Goal: Task Accomplishment & Management: Manage account settings

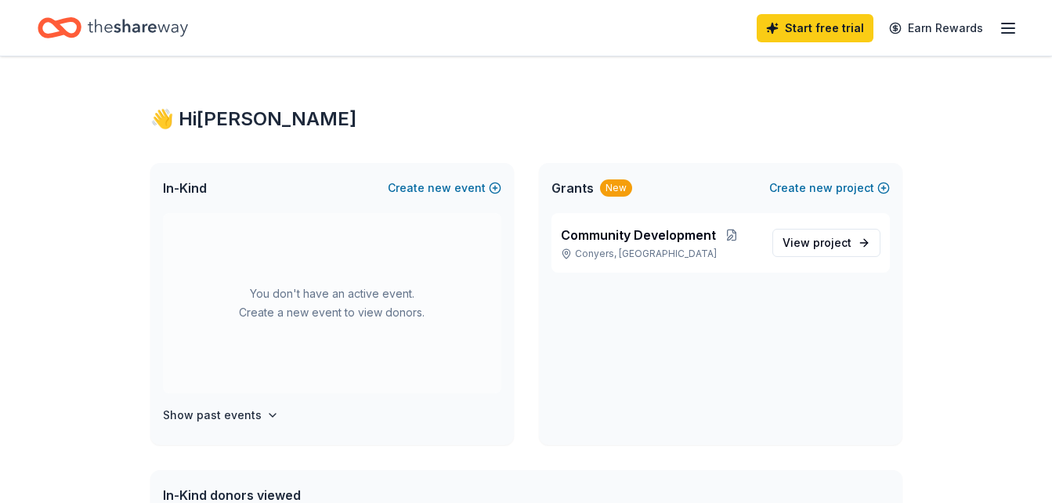
click at [1000, 27] on icon "button" at bounding box center [1008, 28] width 19 height 19
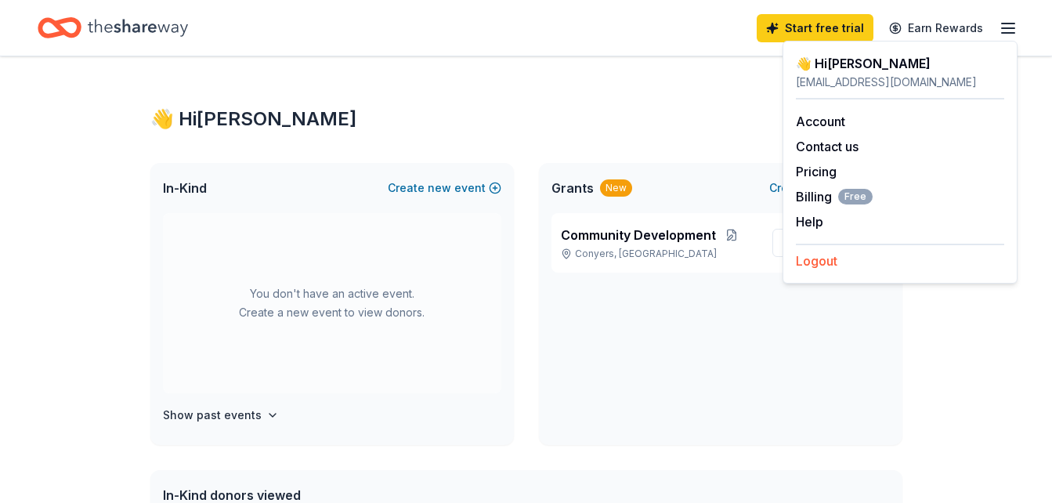
click at [812, 265] on button "Logout" at bounding box center [817, 260] width 42 height 19
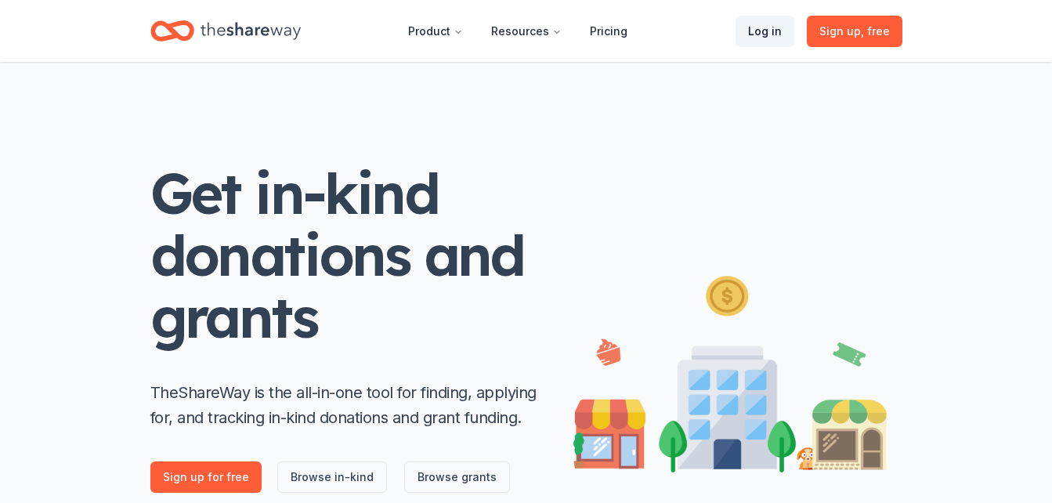
click at [775, 38] on link "Log in" at bounding box center [765, 31] width 59 height 31
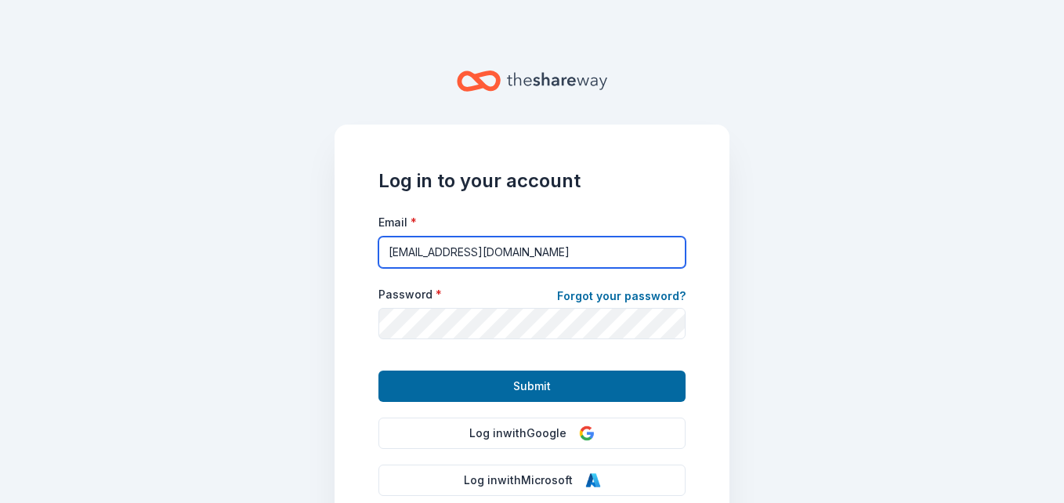
click at [526, 248] on input "[EMAIL_ADDRESS][DOMAIN_NAME]" at bounding box center [531, 252] width 307 height 31
type input "[EMAIL_ADDRESS][DOMAIN_NAME]"
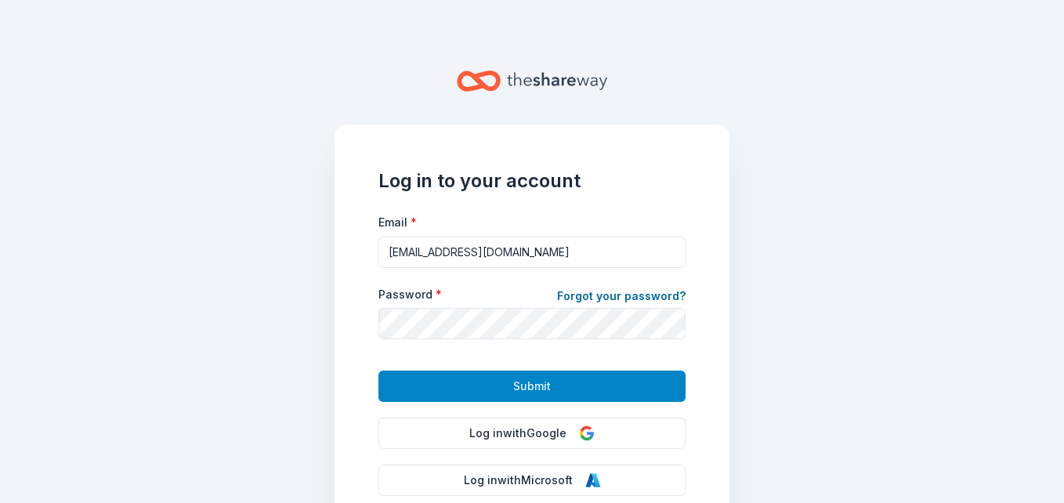
click at [501, 382] on button "Submit" at bounding box center [531, 386] width 307 height 31
